Goal: Information Seeking & Learning: Learn about a topic

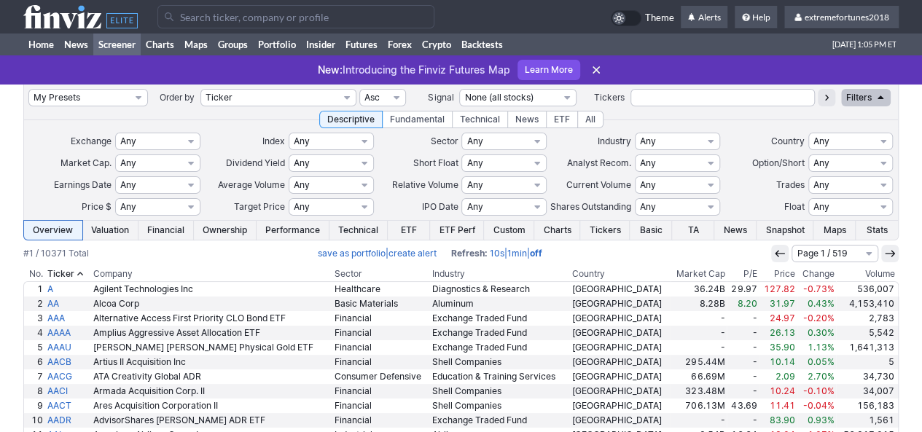
click at [208, 20] on input "Search" at bounding box center [295, 16] width 277 height 23
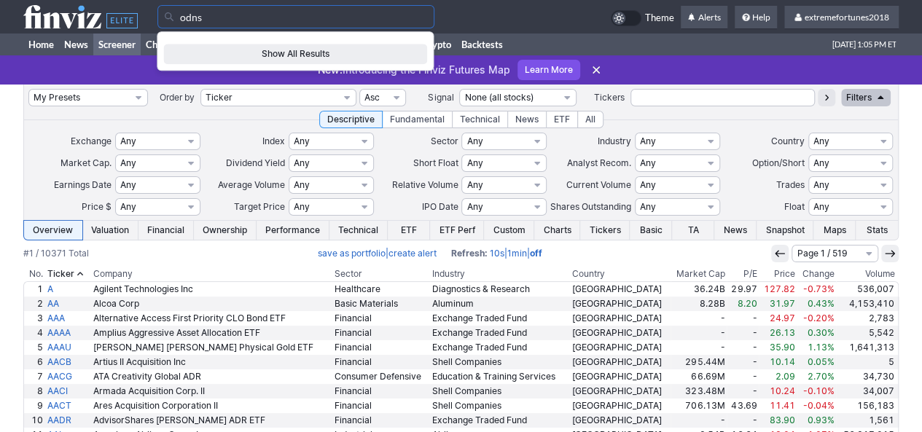
type input "odns"
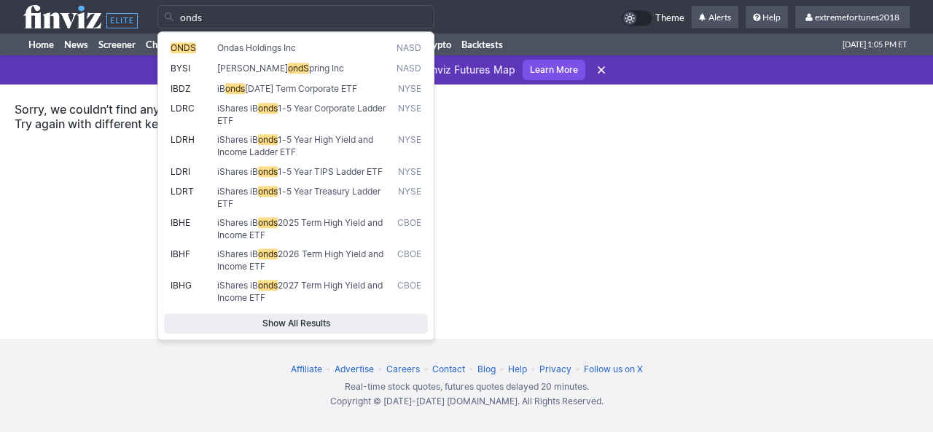
type input "onds"
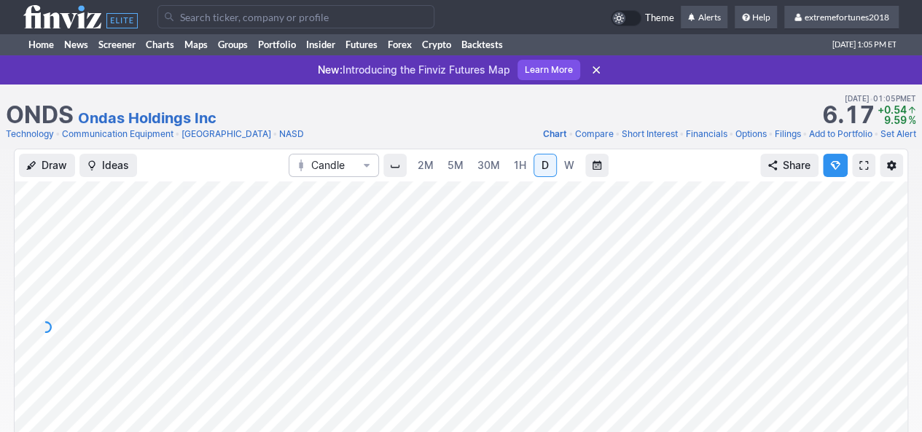
drag, startPoint x: 888, startPoint y: 263, endPoint x: 891, endPoint y: 306, distance: 43.1
click at [892, 307] on div at bounding box center [892, 323] width 31 height 255
click at [876, 302] on div at bounding box center [461, 328] width 893 height 292
drag, startPoint x: 892, startPoint y: 371, endPoint x: 886, endPoint y: 247, distance: 124.1
click at [886, 247] on div at bounding box center [892, 323] width 31 height 255
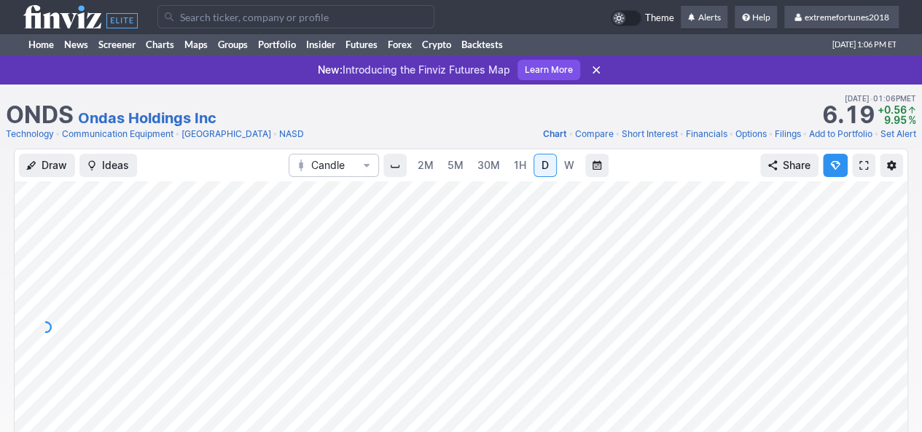
drag, startPoint x: 885, startPoint y: 343, endPoint x: 887, endPoint y: 268, distance: 74.4
click at [887, 268] on div at bounding box center [892, 323] width 31 height 255
drag, startPoint x: 890, startPoint y: 246, endPoint x: 894, endPoint y: 306, distance: 59.2
click at [891, 346] on div at bounding box center [892, 323] width 31 height 255
drag, startPoint x: 892, startPoint y: 275, endPoint x: 879, endPoint y: 350, distance: 76.4
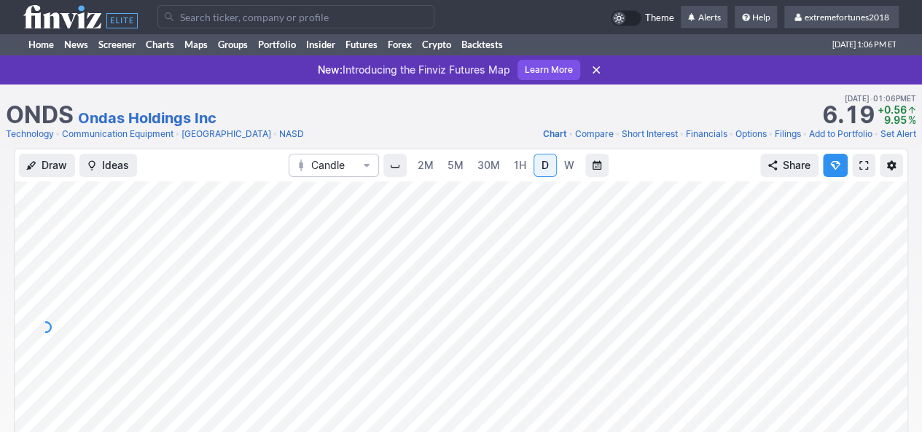
click at [879, 350] on div at bounding box center [892, 323] width 31 height 255
drag, startPoint x: 883, startPoint y: 271, endPoint x: 877, endPoint y: 316, distance: 45.6
click at [882, 317] on div at bounding box center [892, 323] width 31 height 255
click at [106, 136] on link "Communication Equipment" at bounding box center [118, 134] width 112 height 15
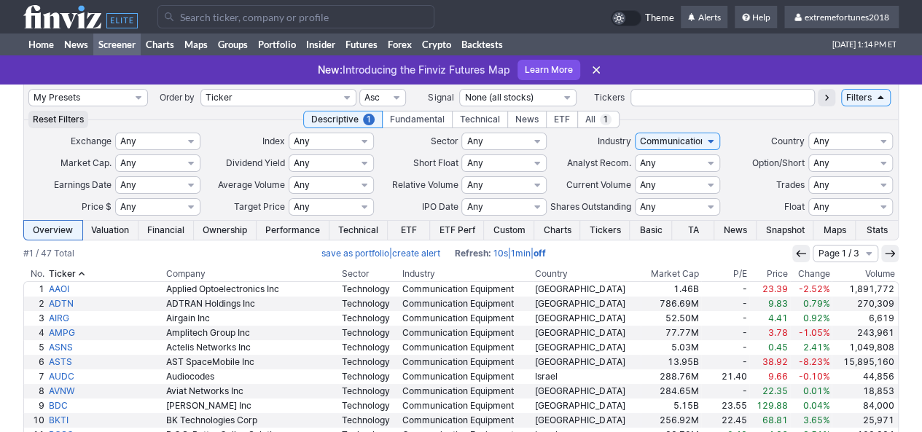
click at [875, 273] on th "Volume" at bounding box center [865, 274] width 67 height 15
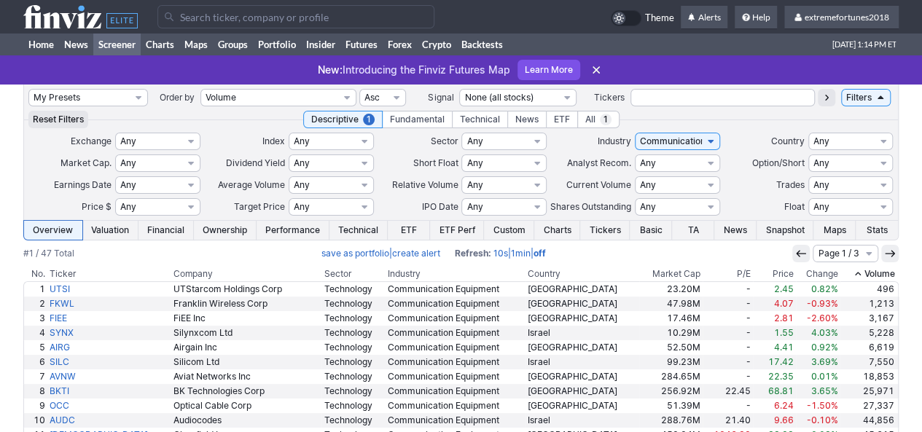
click at [875, 273] on th "Volume" at bounding box center [869, 274] width 59 height 15
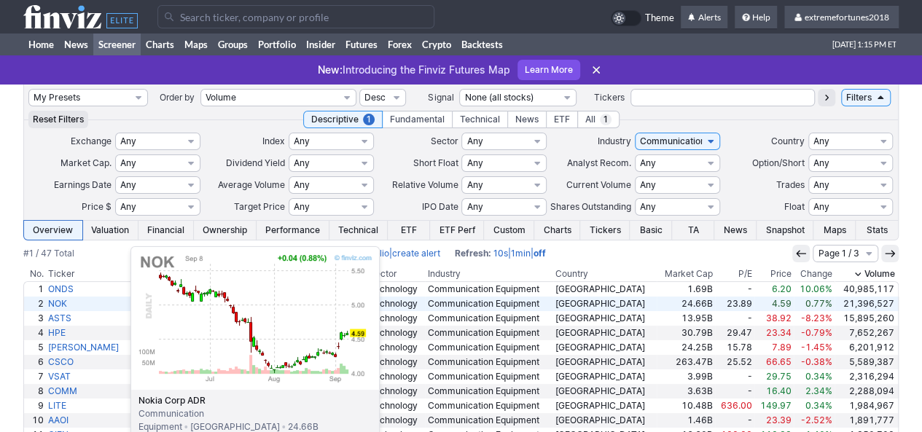
click at [58, 306] on link "NOK" at bounding box center [87, 304] width 83 height 15
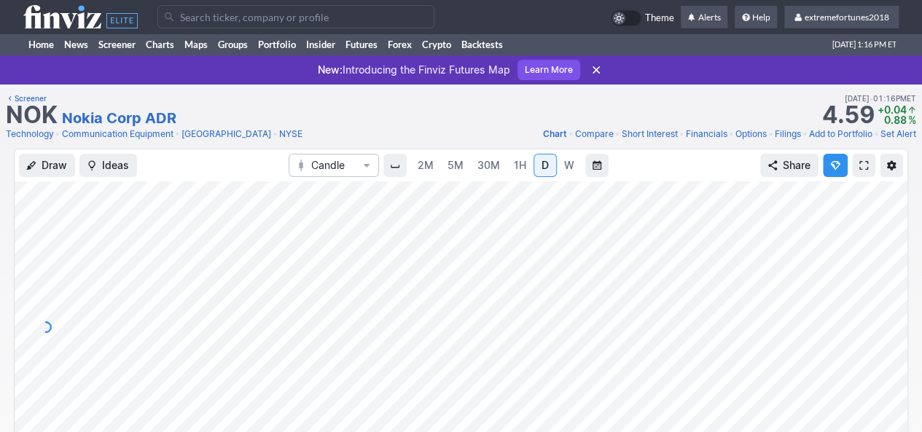
drag, startPoint x: 887, startPoint y: 318, endPoint x: 892, endPoint y: 306, distance: 13.0
click at [892, 306] on div at bounding box center [892, 323] width 31 height 255
drag, startPoint x: 890, startPoint y: 367, endPoint x: 890, endPoint y: 260, distance: 106.5
click at [890, 260] on div at bounding box center [892, 323] width 31 height 255
drag, startPoint x: 892, startPoint y: 289, endPoint x: 886, endPoint y: 323, distance: 34.0
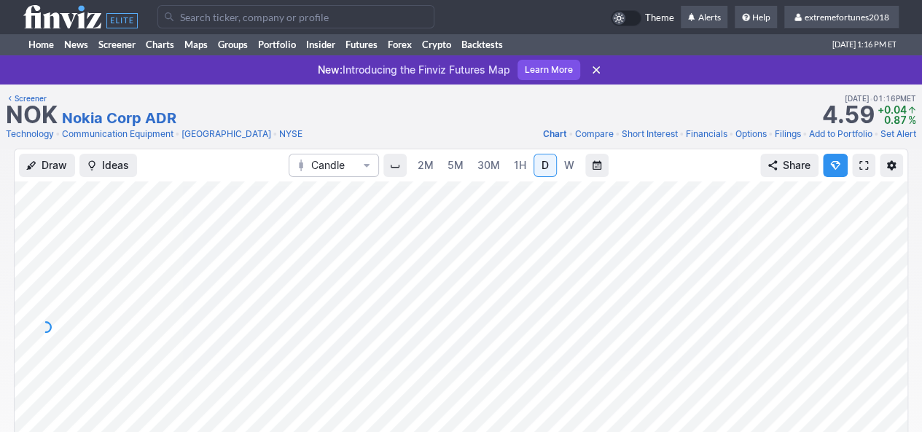
click at [887, 323] on div at bounding box center [892, 323] width 31 height 255
drag, startPoint x: 888, startPoint y: 308, endPoint x: 890, endPoint y: 329, distance: 20.5
click at [890, 329] on div at bounding box center [892, 323] width 31 height 255
drag, startPoint x: 889, startPoint y: 309, endPoint x: 889, endPoint y: 273, distance: 35.7
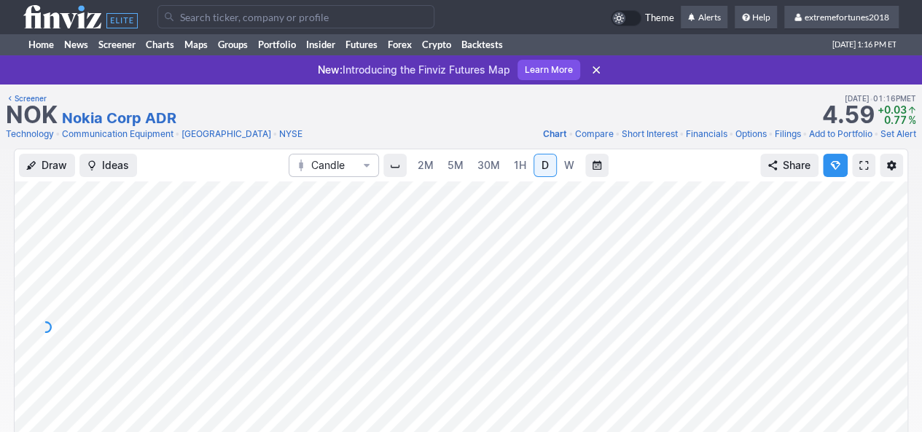
click at [889, 273] on div at bounding box center [892, 323] width 31 height 255
drag, startPoint x: 893, startPoint y: 263, endPoint x: 885, endPoint y: 330, distance: 67.6
click at [892, 330] on div at bounding box center [892, 323] width 31 height 255
drag, startPoint x: 894, startPoint y: 281, endPoint x: 879, endPoint y: 373, distance: 92.3
click at [879, 373] on div at bounding box center [892, 323] width 31 height 255
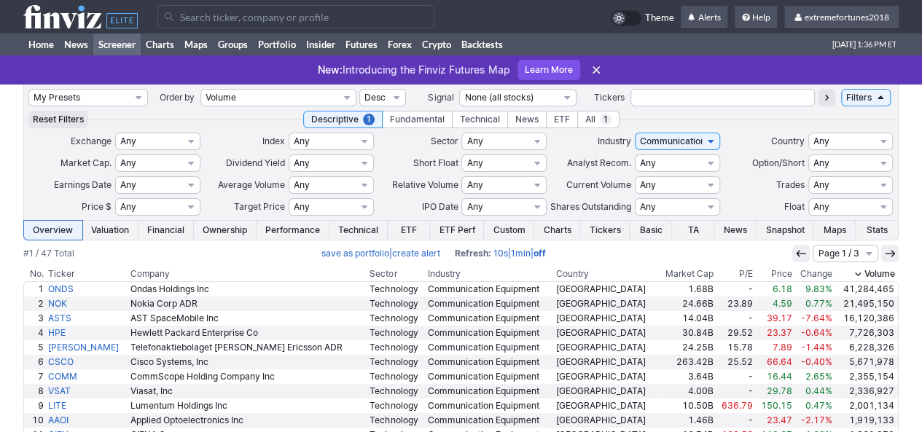
click at [232, 22] on input "Search" at bounding box center [295, 16] width 277 height 23
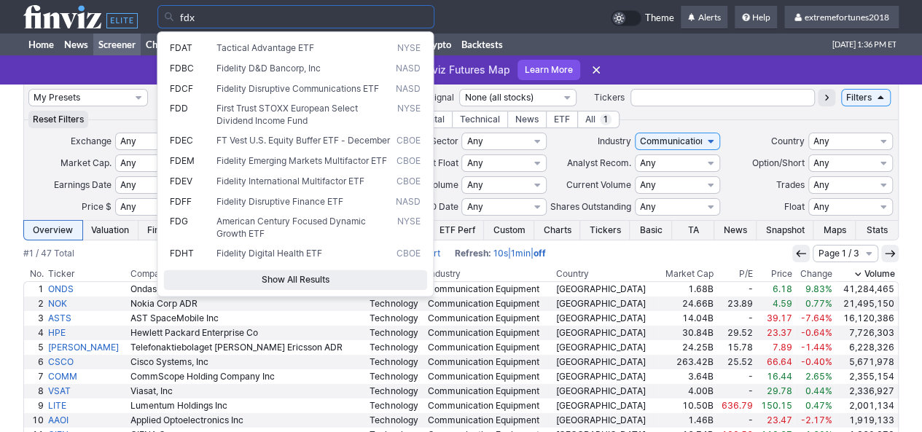
type input "fdx"
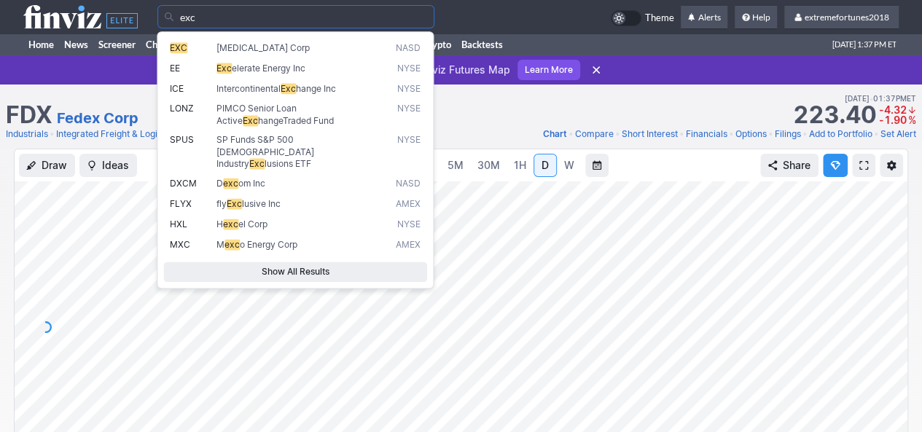
type input "exc"
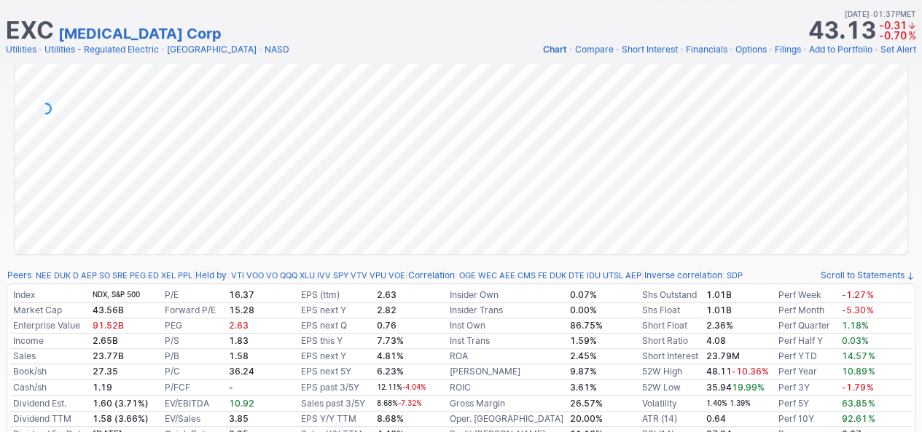
scroll to position [73, 0]
